Goal: Task Accomplishment & Management: Manage account settings

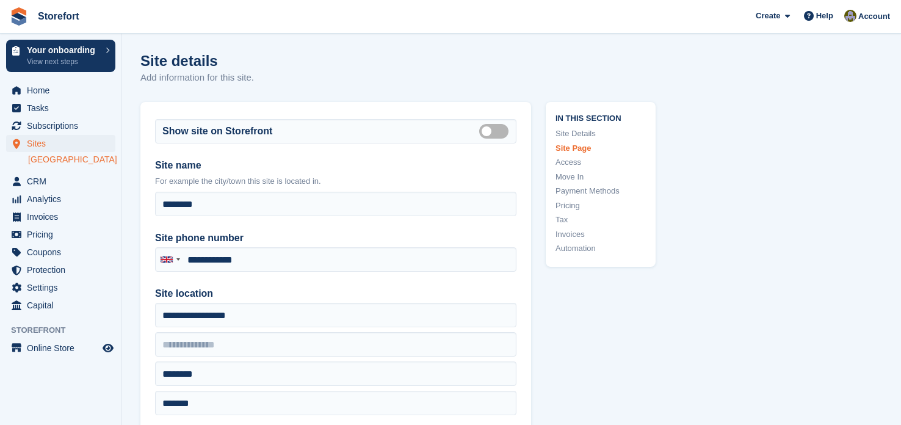
scroll to position [1833, 0]
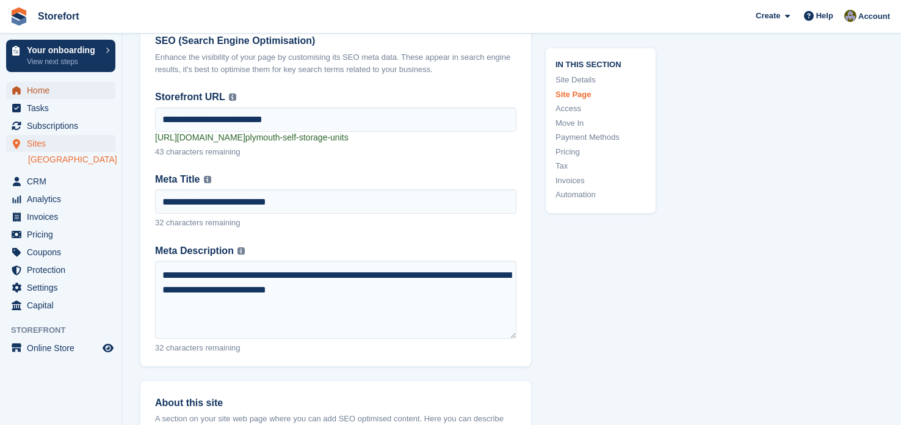
click at [40, 87] on span "Home" at bounding box center [63, 90] width 73 height 17
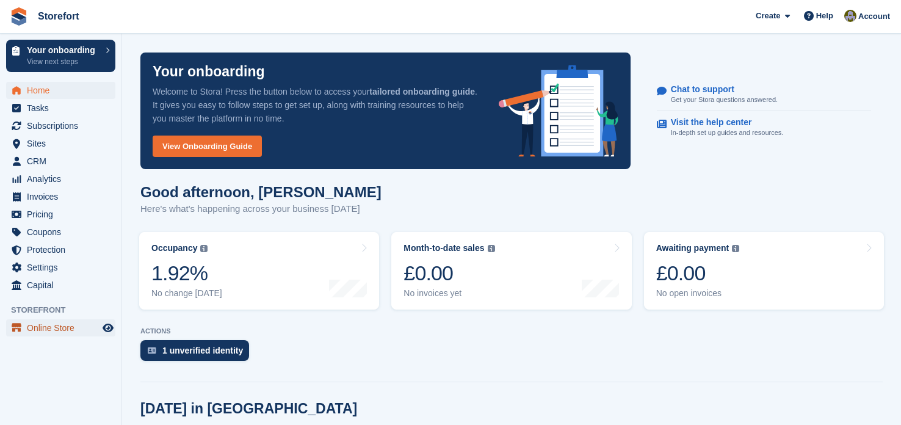
click at [64, 327] on span "Online Store" at bounding box center [63, 327] width 73 height 17
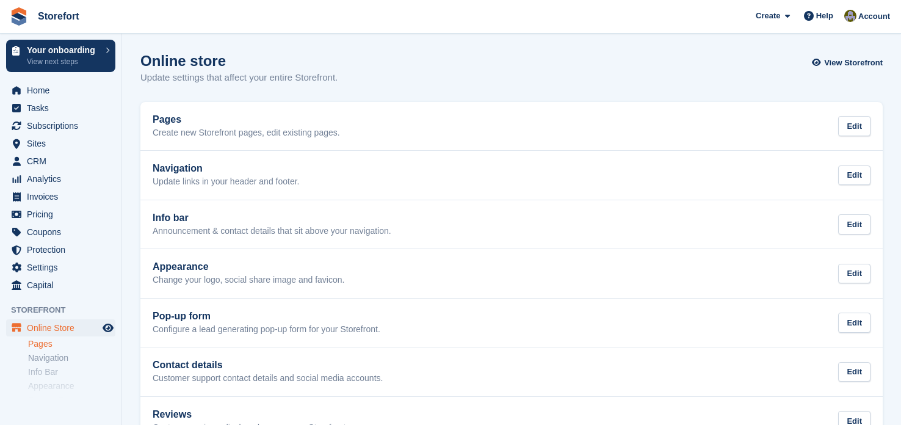
click at [42, 349] on link "Pages" at bounding box center [71, 344] width 87 height 12
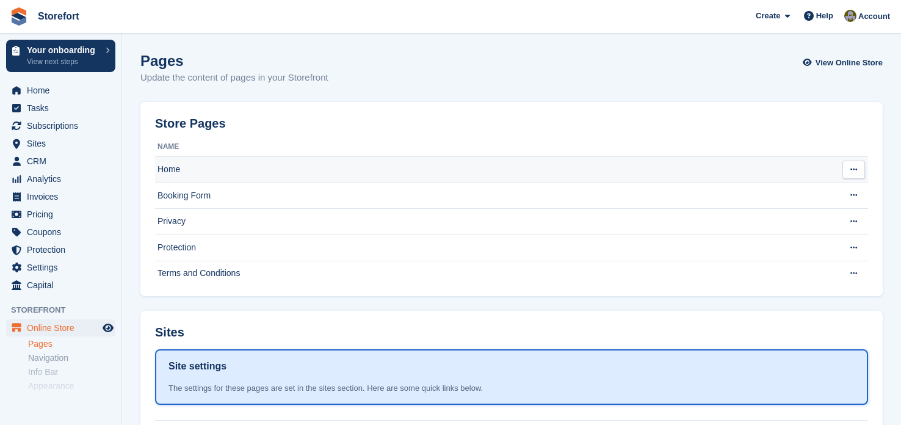
click at [853, 172] on icon at bounding box center [854, 170] width 7 height 8
click at [774, 200] on p "Edit page" at bounding box center [807, 194] width 106 height 16
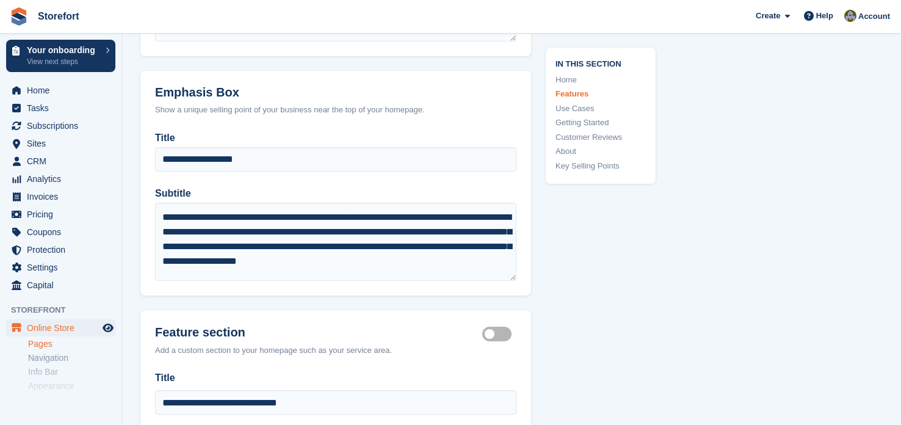
scroll to position [1207, 0]
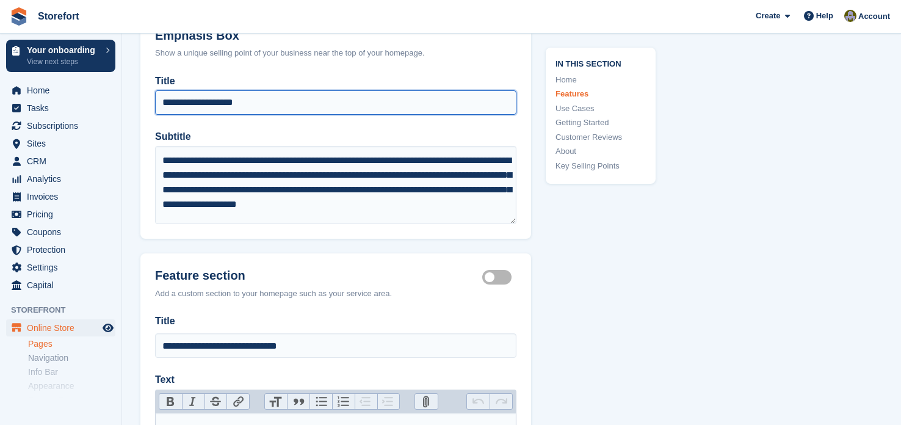
click at [258, 100] on input "**********" at bounding box center [336, 102] width 362 height 24
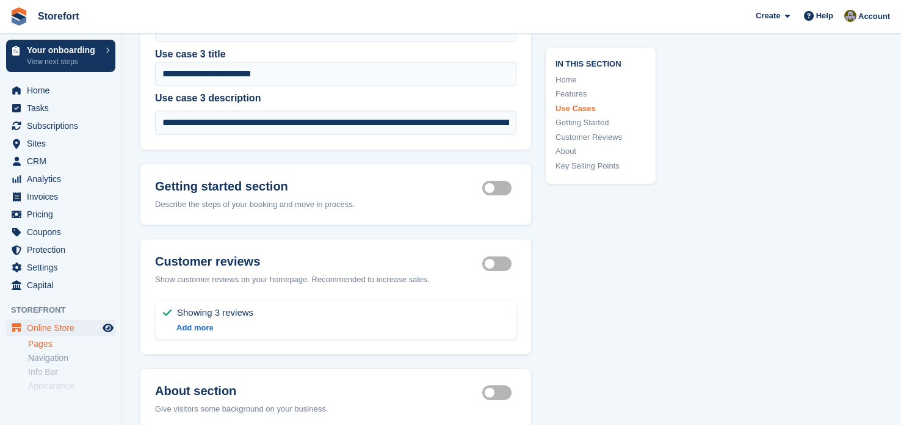
scroll to position [3732, 0]
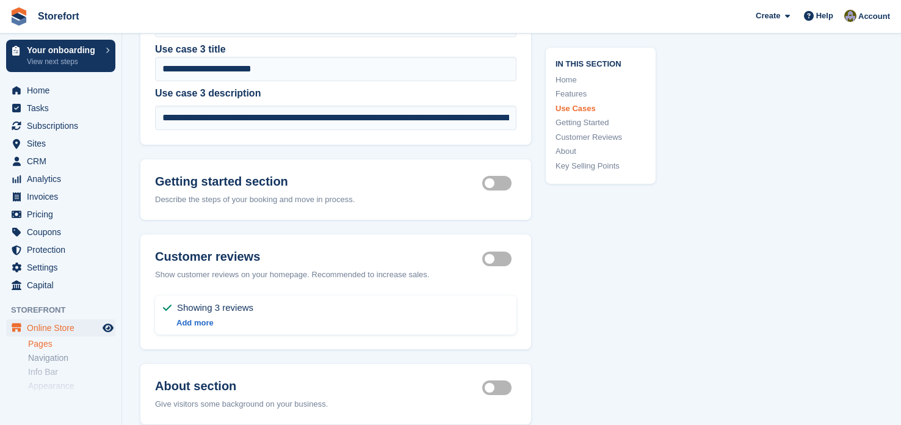
click at [492, 186] on header "Getting started section Getting started section active Describe the steps of yo…" at bounding box center [335, 189] width 391 height 61
click at [493, 184] on label "Getting started section active" at bounding box center [499, 184] width 34 height 2
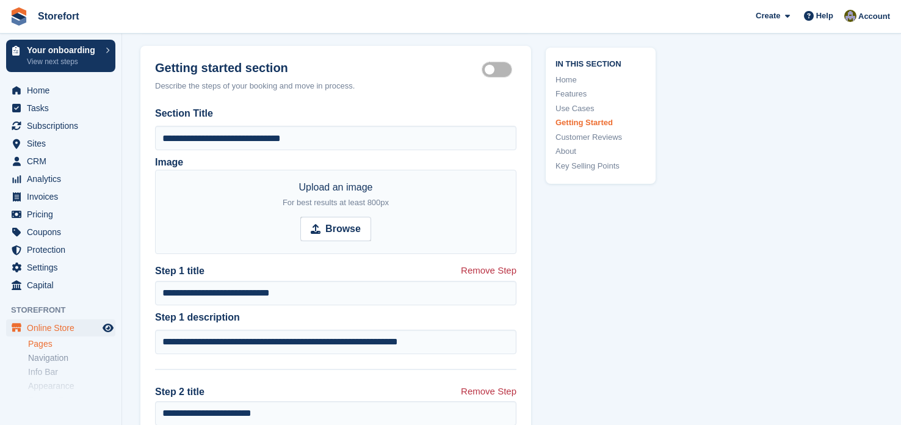
scroll to position [3833, 0]
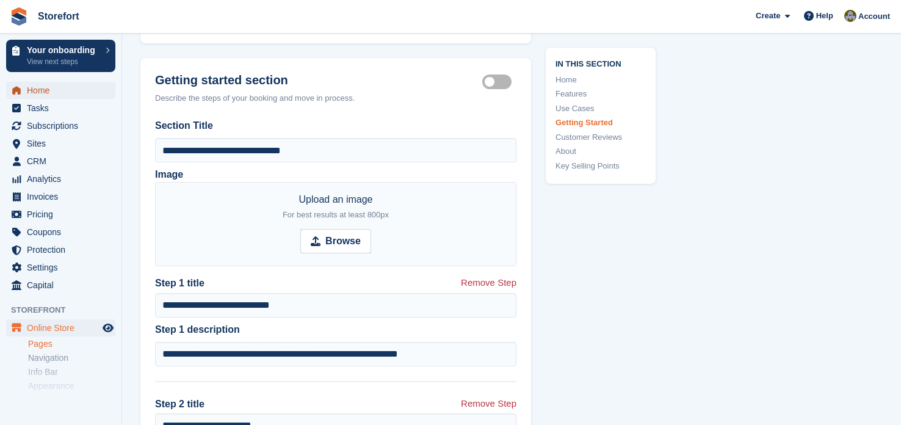
click at [42, 91] on span "Home" at bounding box center [63, 90] width 73 height 17
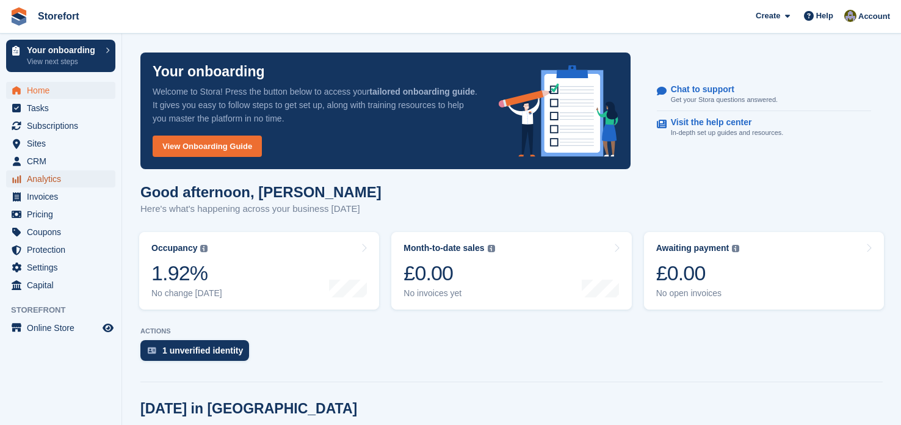
click at [54, 175] on span "Analytics" at bounding box center [63, 178] width 73 height 17
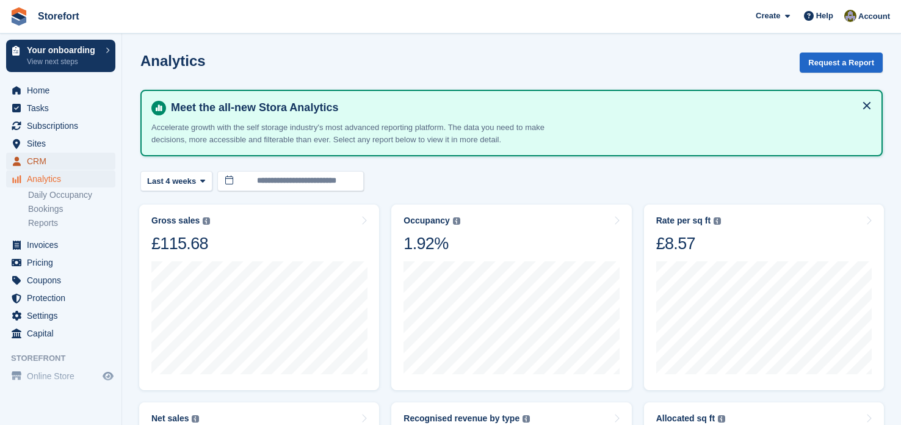
click at [42, 161] on span "CRM" at bounding box center [63, 161] width 73 height 17
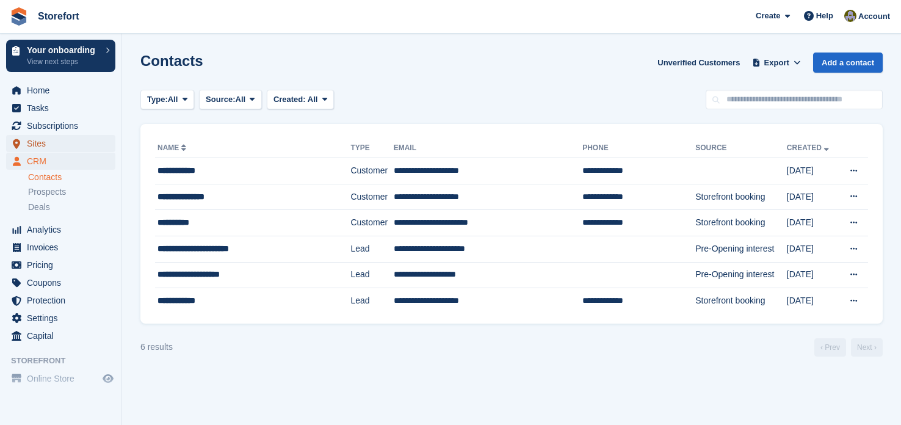
click at [47, 144] on span "Sites" at bounding box center [63, 143] width 73 height 17
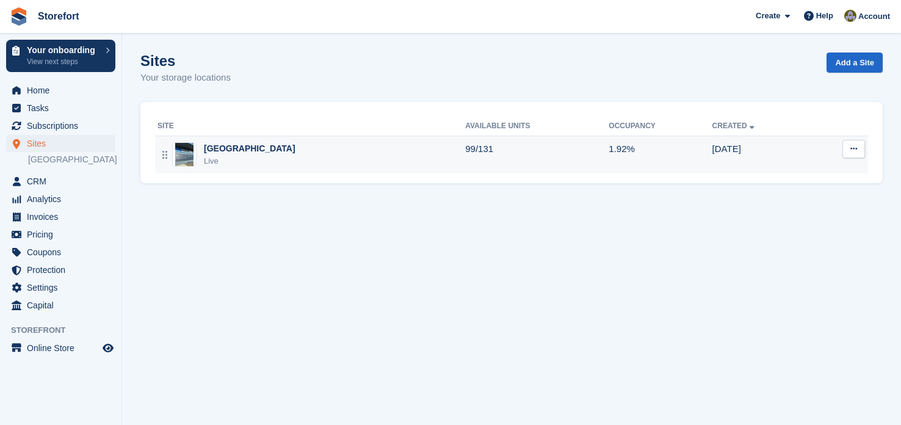
click at [164, 161] on div at bounding box center [165, 154] width 15 height 25
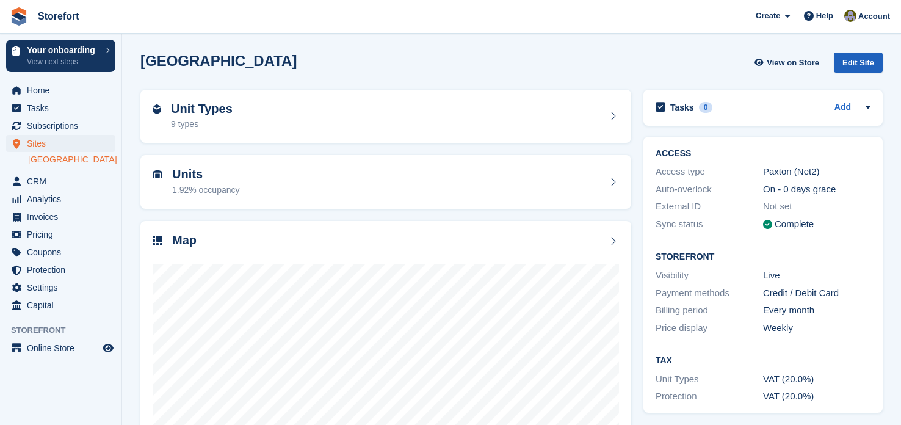
click at [848, 65] on div "Edit Site" at bounding box center [858, 63] width 49 height 20
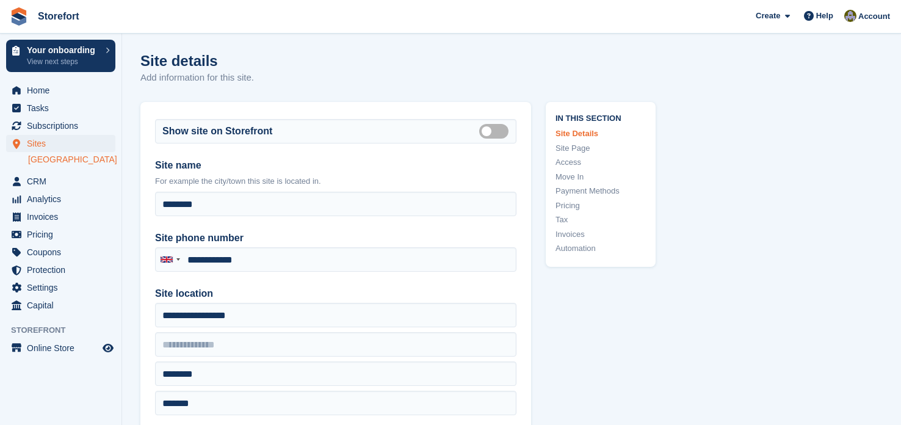
click at [579, 148] on link "Site Page" at bounding box center [601, 148] width 90 height 12
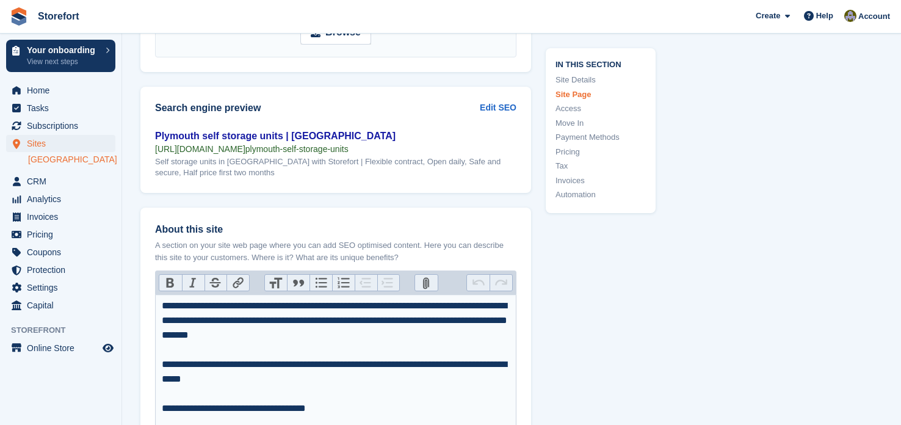
scroll to position [1681, 0]
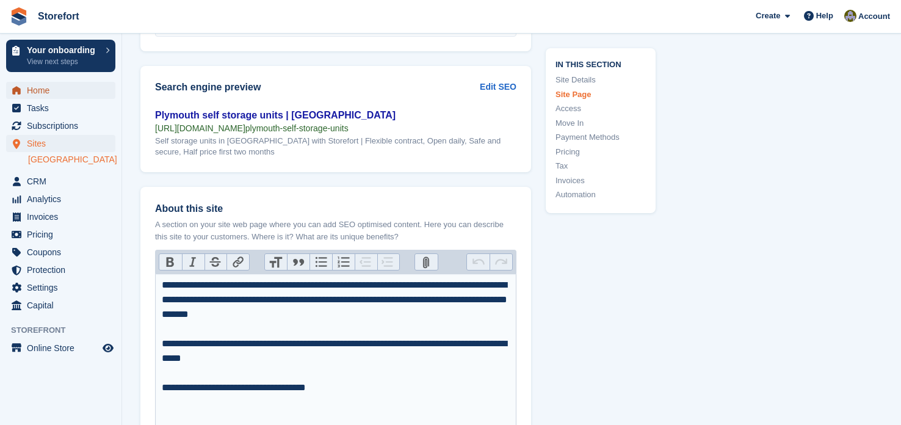
click at [40, 89] on span "Home" at bounding box center [63, 90] width 73 height 17
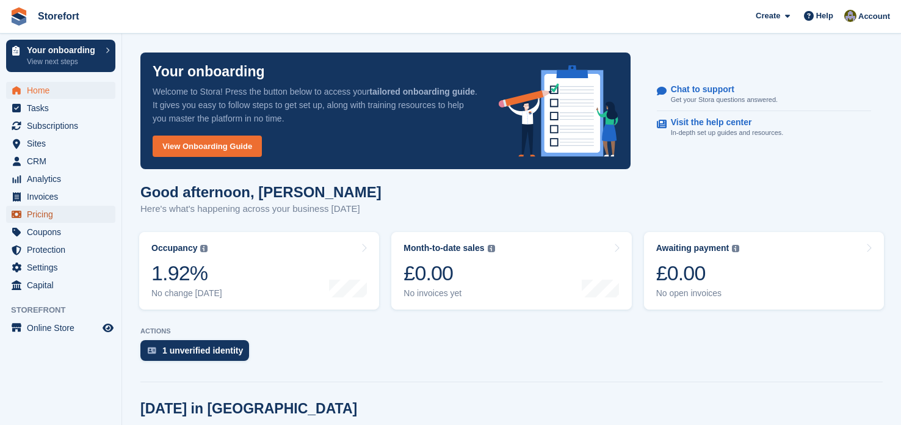
click at [37, 212] on span "Pricing" at bounding box center [63, 214] width 73 height 17
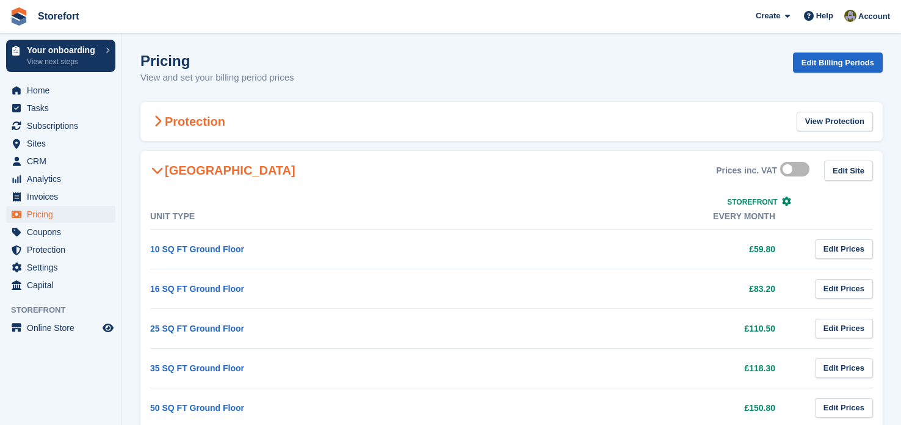
click at [480, 131] on div "Protection View Protection" at bounding box center [511, 122] width 743 height 40
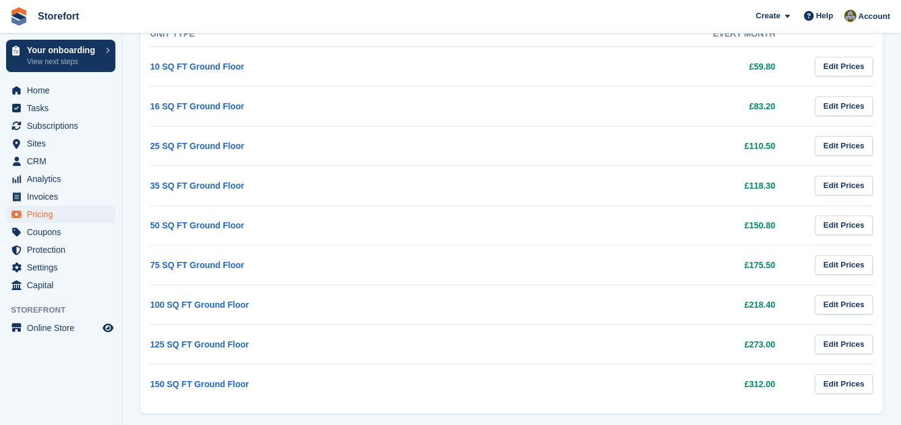
scroll to position [364, 0]
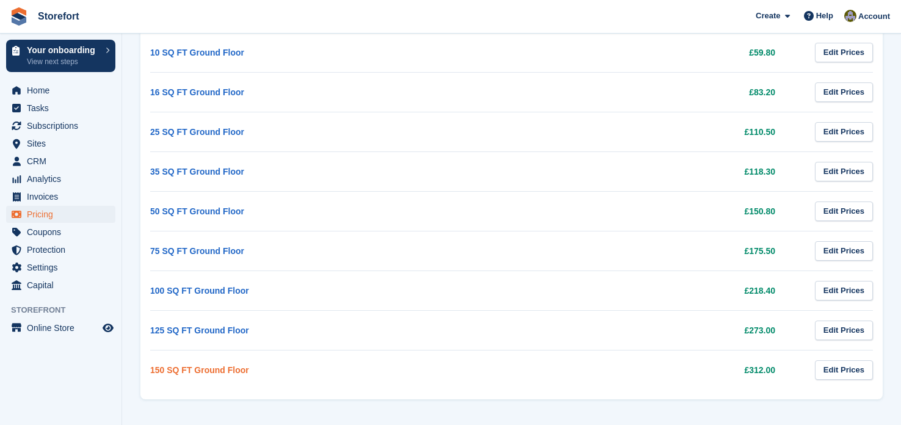
click at [185, 368] on link "150 SQ FT Ground Floor" at bounding box center [199, 370] width 99 height 10
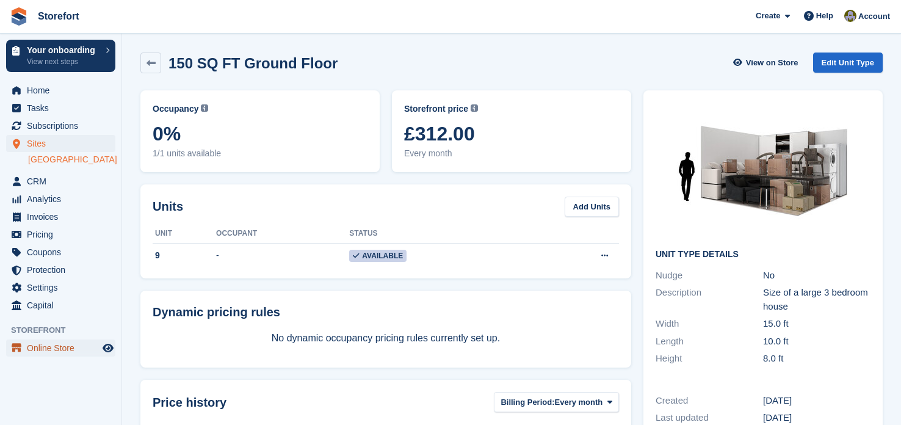
click at [100, 344] on link "Online Store" at bounding box center [60, 348] width 109 height 17
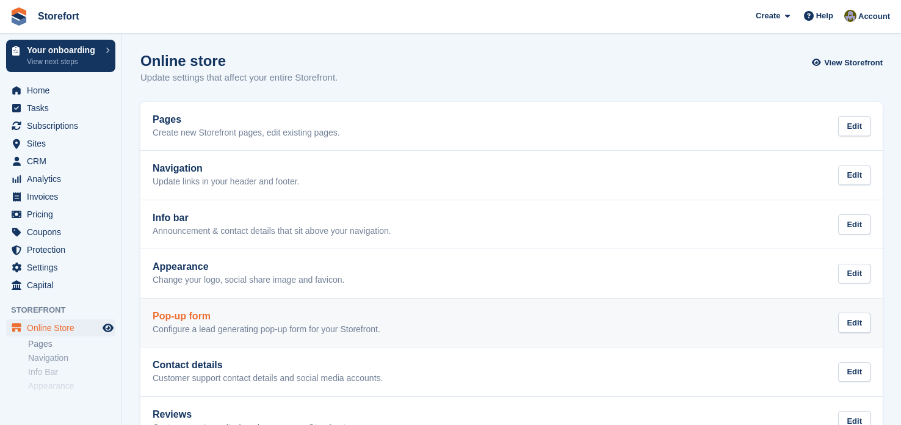
click at [258, 315] on h2 "Pop-up form" at bounding box center [267, 316] width 228 height 11
